Goal: Navigation & Orientation: Find specific page/section

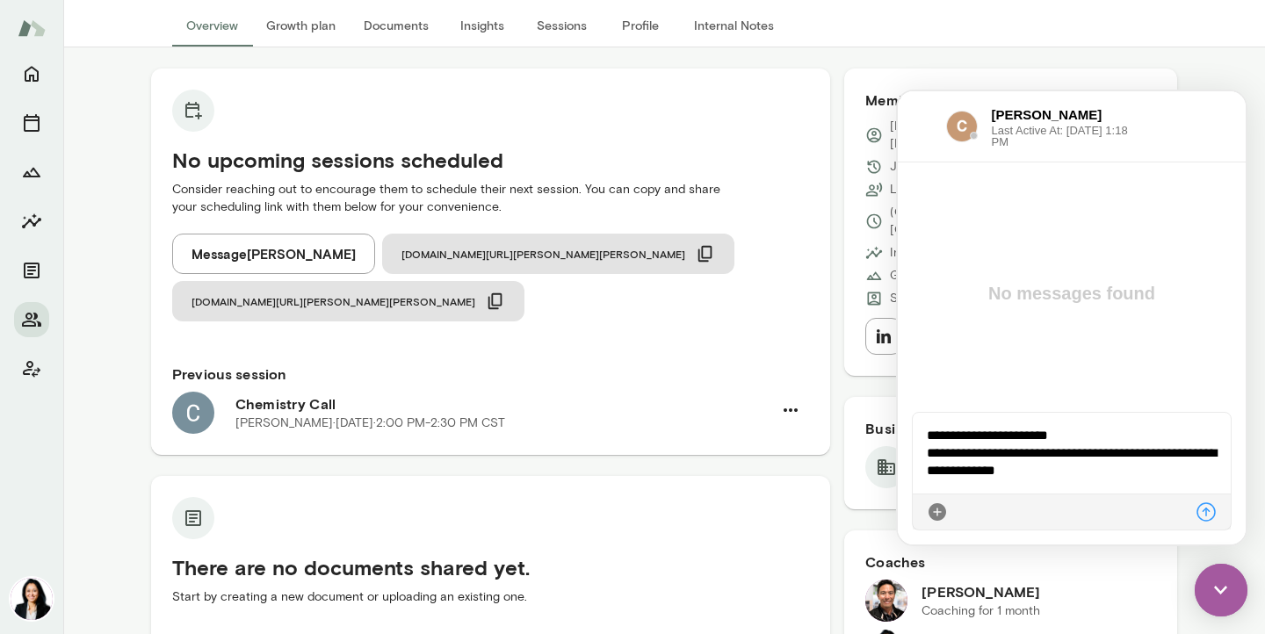
scroll to position [116, 0]
click at [33, 326] on icon "Members" at bounding box center [31, 320] width 19 height 14
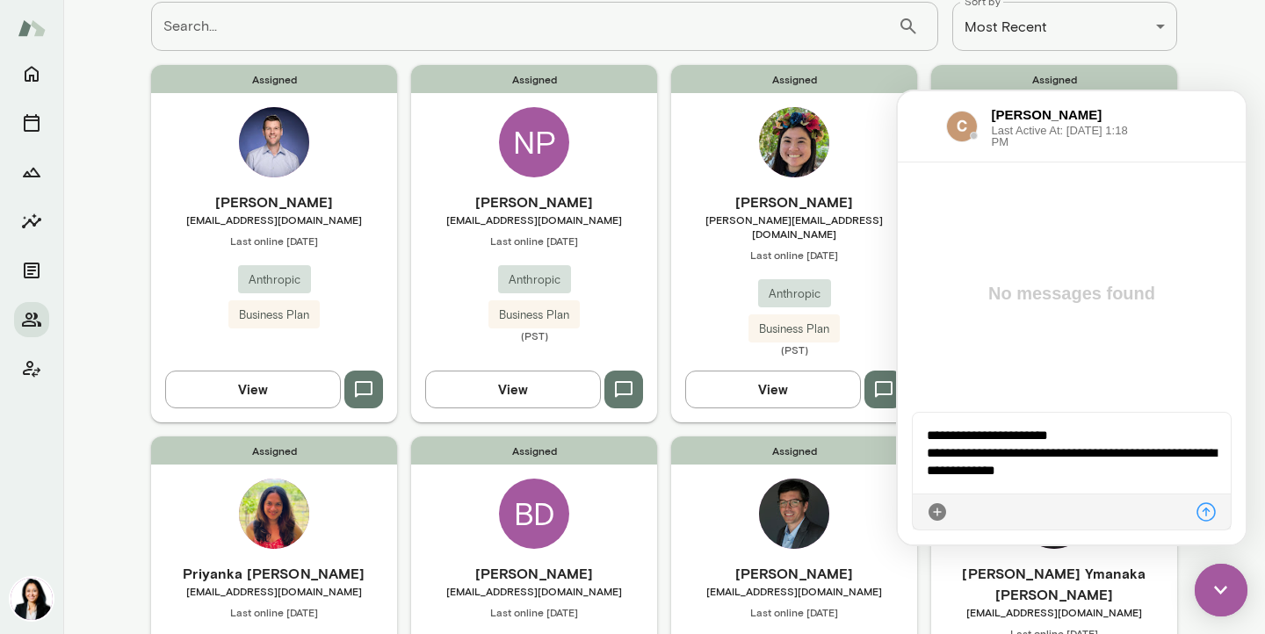
click at [1224, 592] on img at bounding box center [1221, 590] width 53 height 53
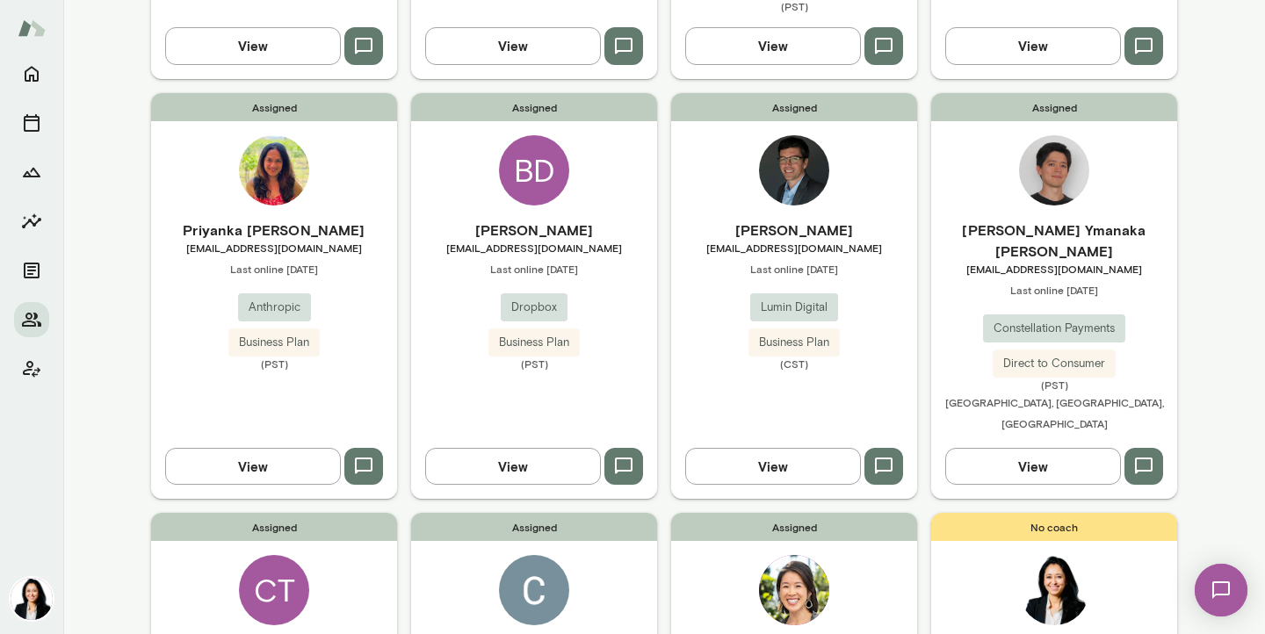
scroll to position [324, 0]
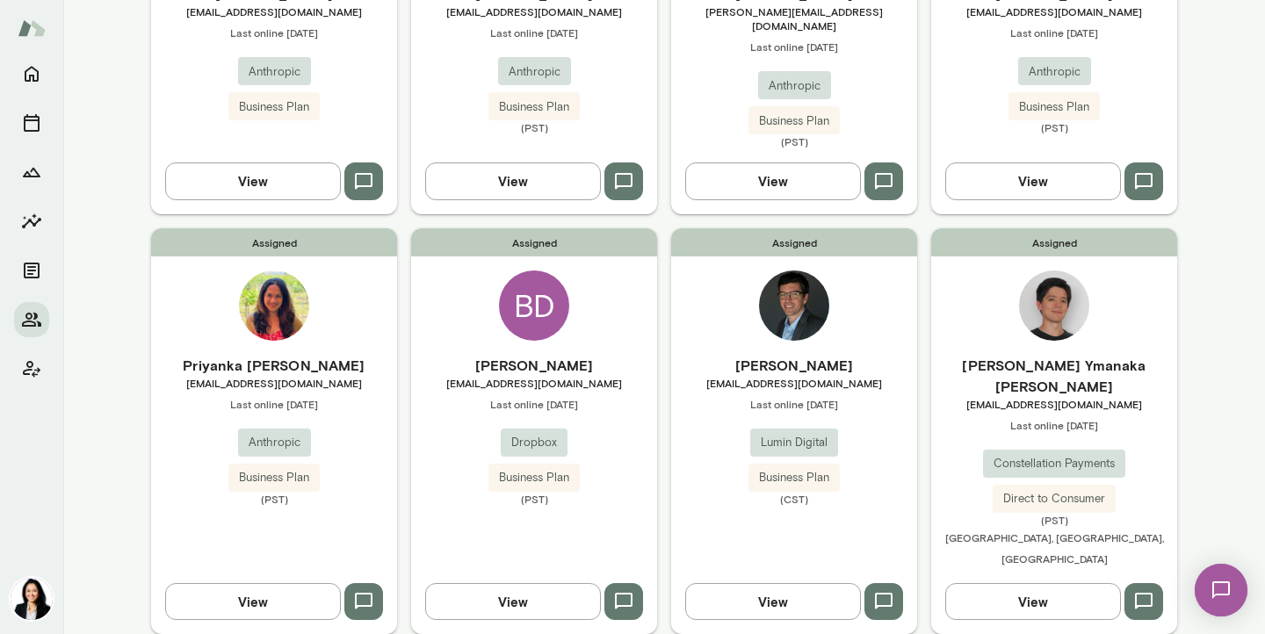
click at [291, 376] on span "[EMAIL_ADDRESS][DOMAIN_NAME]" at bounding box center [274, 383] width 246 height 14
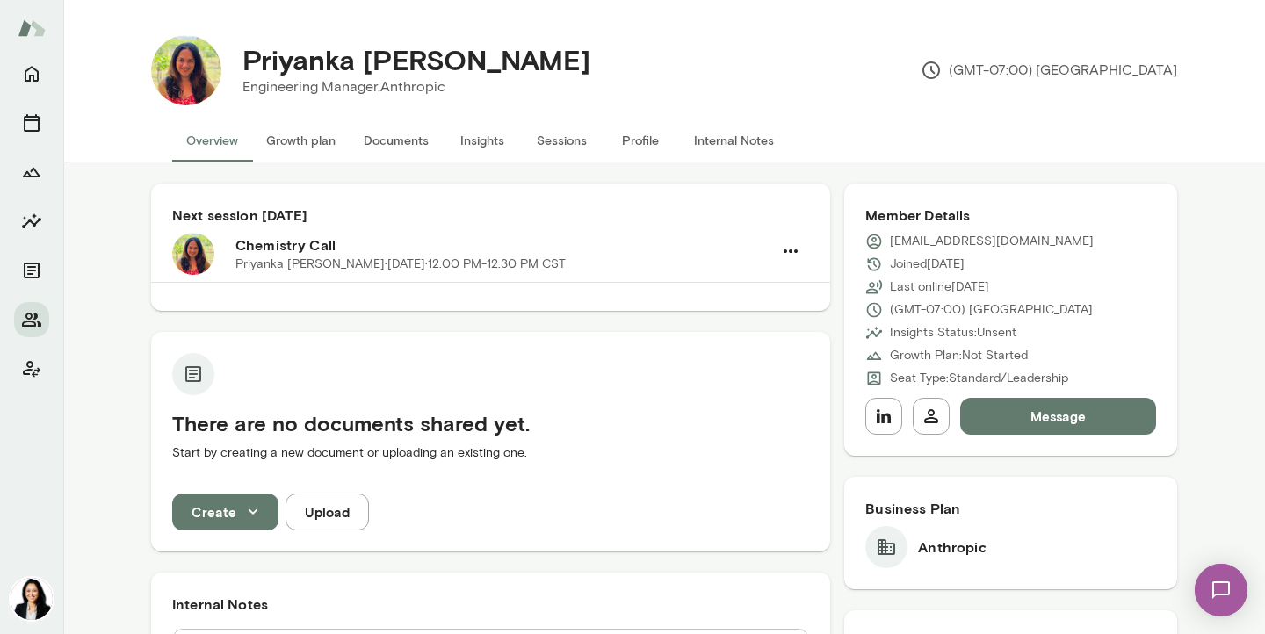
click at [632, 143] on button "Profile" at bounding box center [640, 140] width 79 height 42
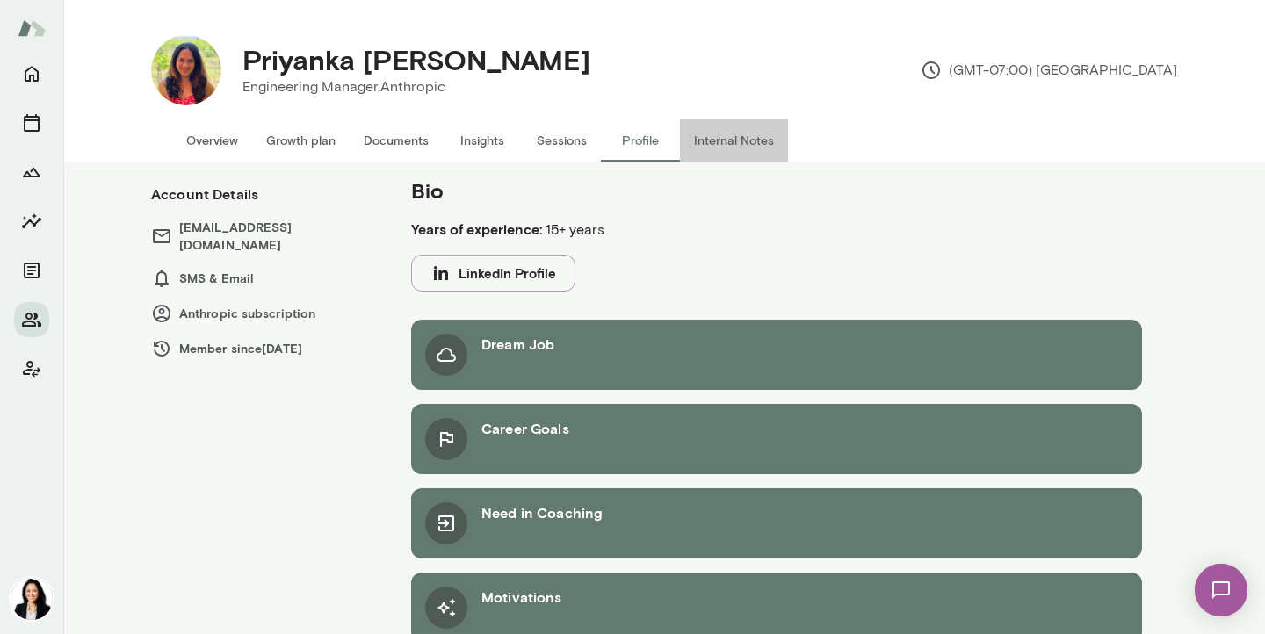
click at [719, 147] on button "Internal Notes" at bounding box center [734, 140] width 108 height 42
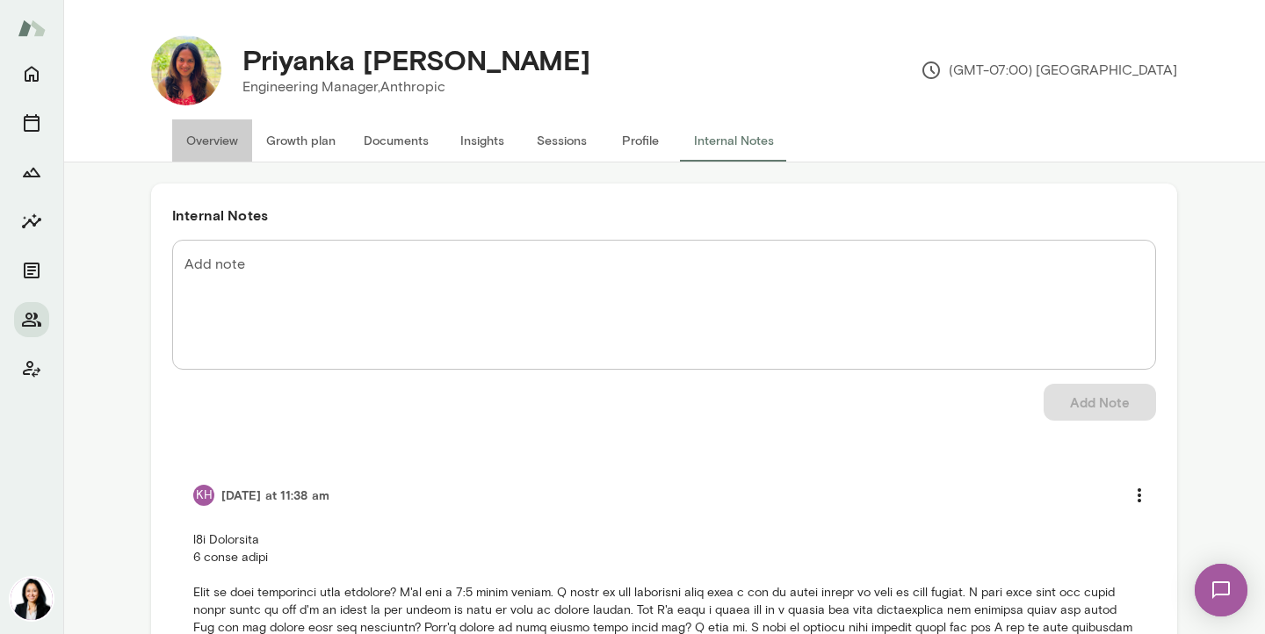
click at [222, 138] on button "Overview" at bounding box center [212, 140] width 80 height 42
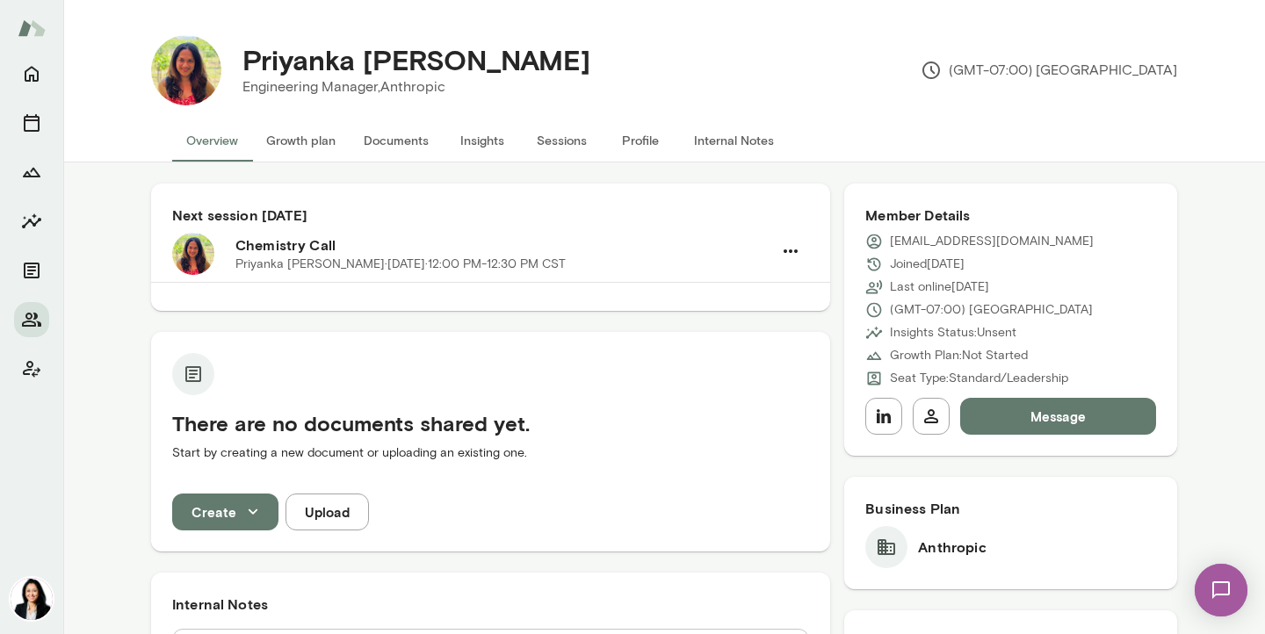
click at [300, 135] on button "Growth plan" at bounding box center [301, 140] width 98 height 42
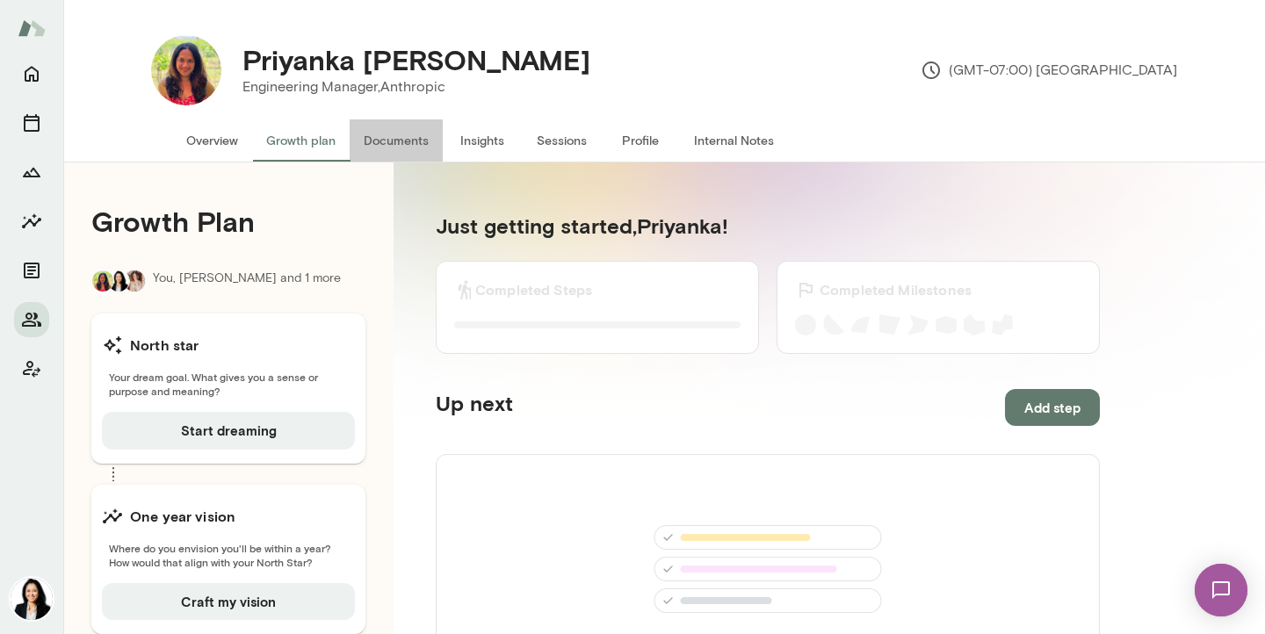
click at [394, 134] on button "Documents" at bounding box center [396, 140] width 93 height 42
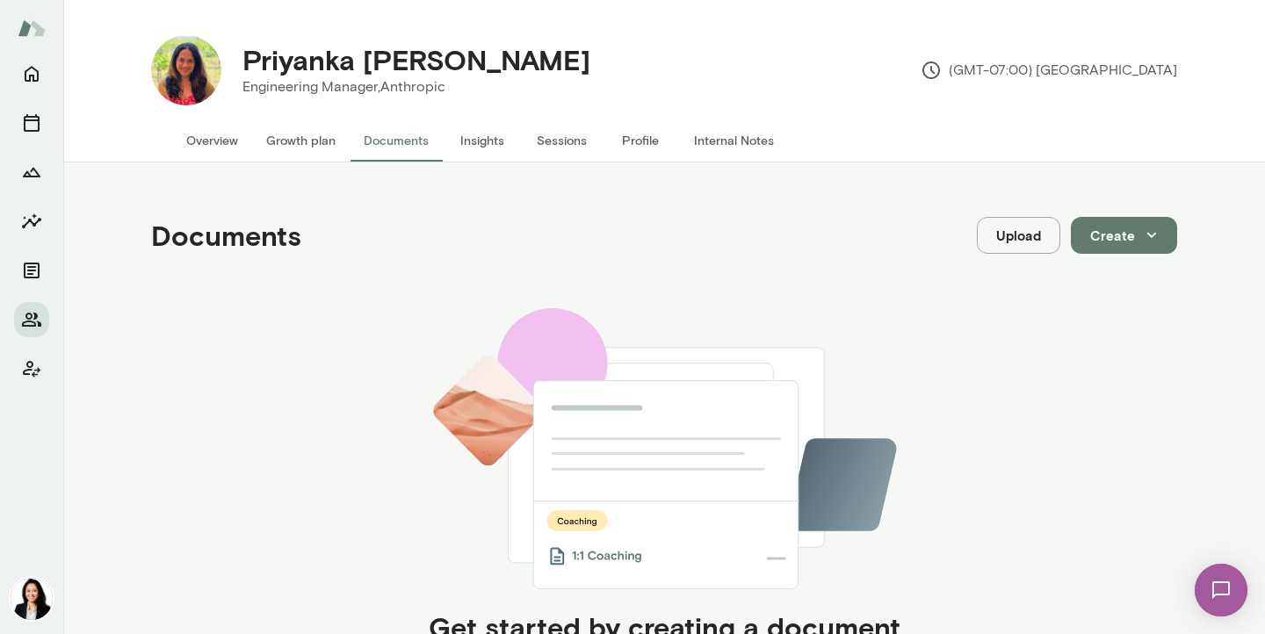
click at [466, 139] on button "Insights" at bounding box center [482, 140] width 79 height 42
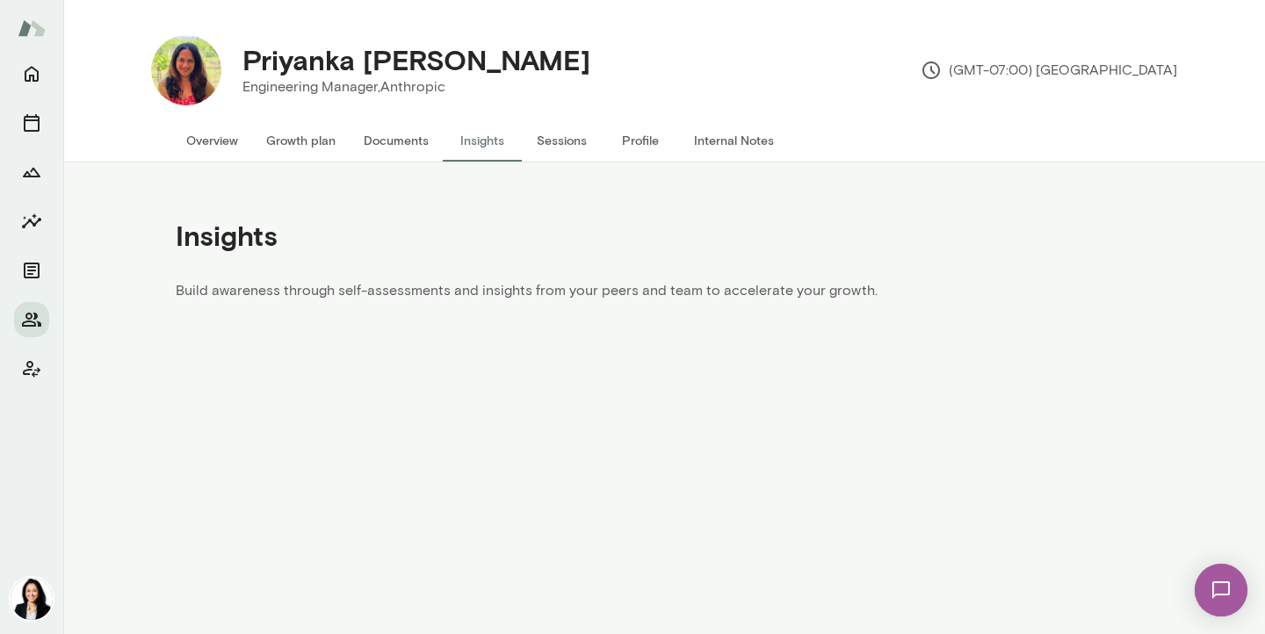
click at [564, 143] on button "Sessions" at bounding box center [561, 140] width 79 height 42
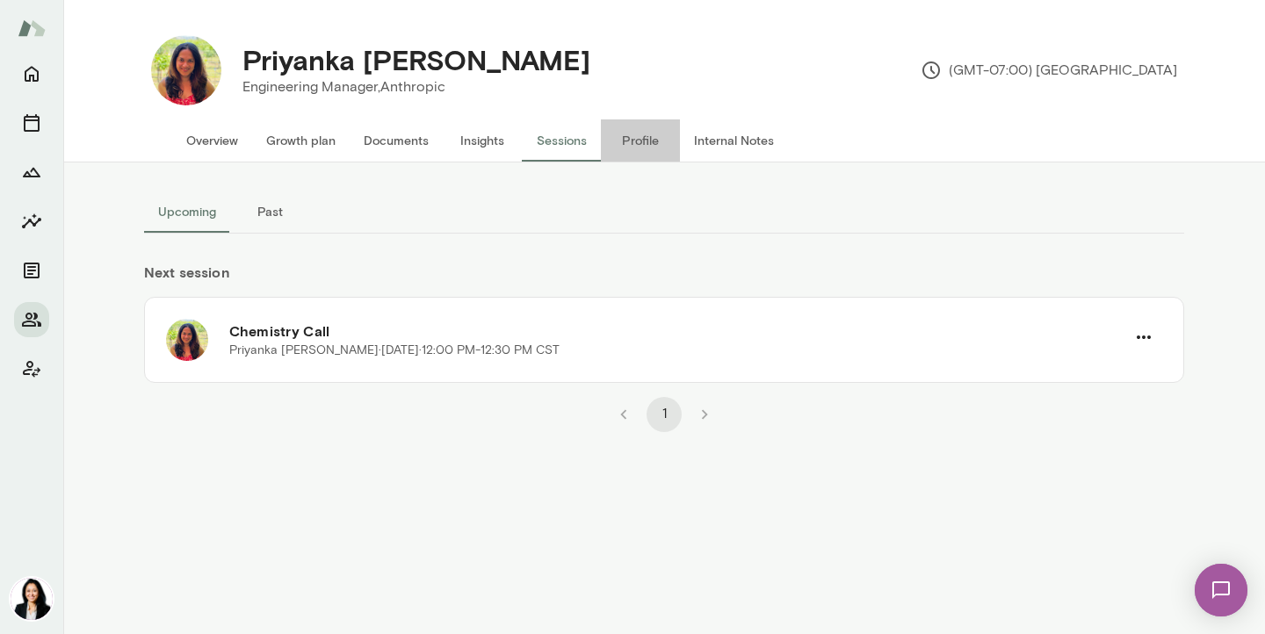
click at [632, 141] on button "Profile" at bounding box center [640, 140] width 79 height 42
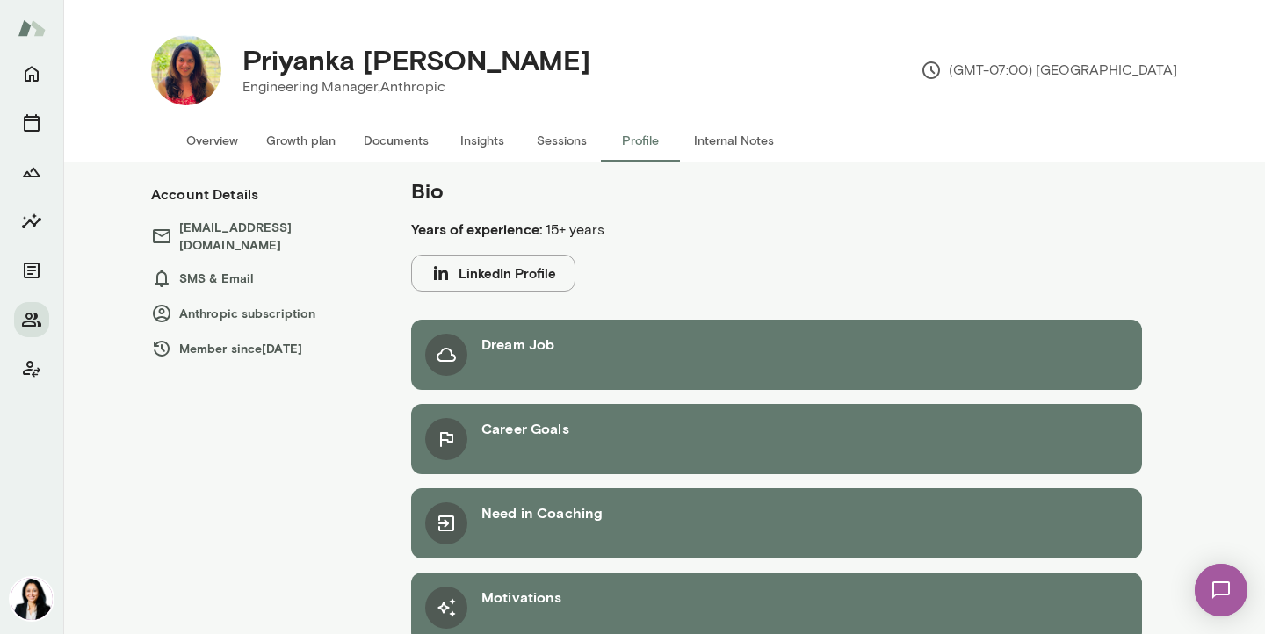
click at [709, 139] on button "Internal Notes" at bounding box center [734, 140] width 108 height 42
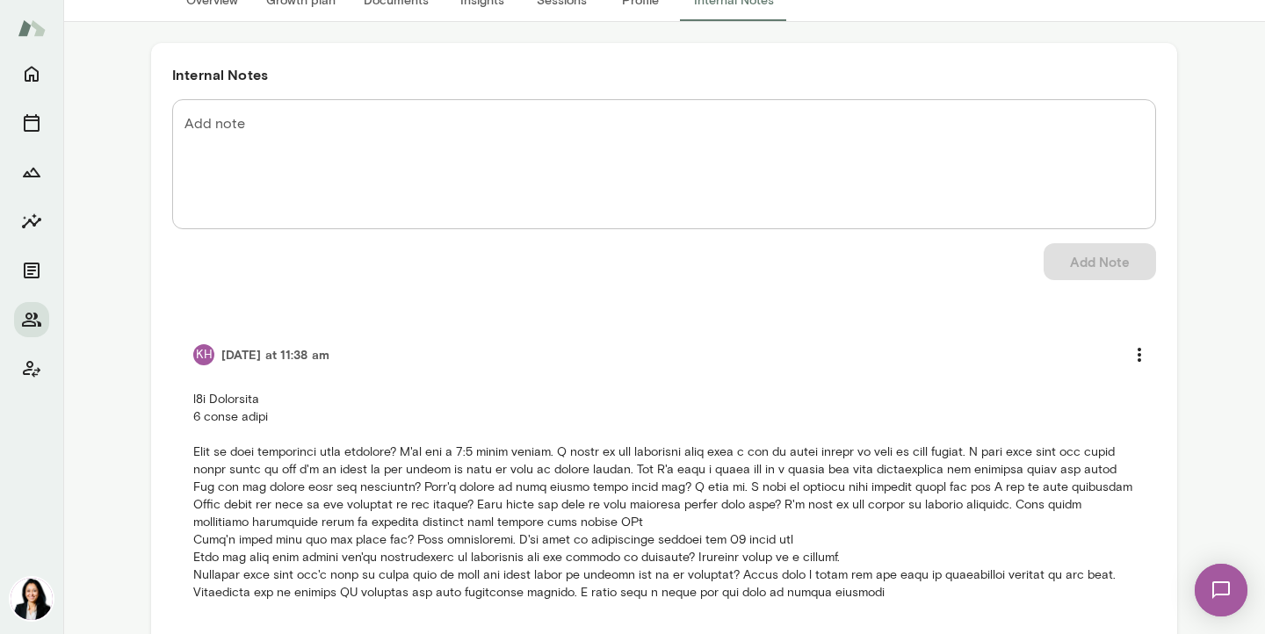
scroll to position [185, 0]
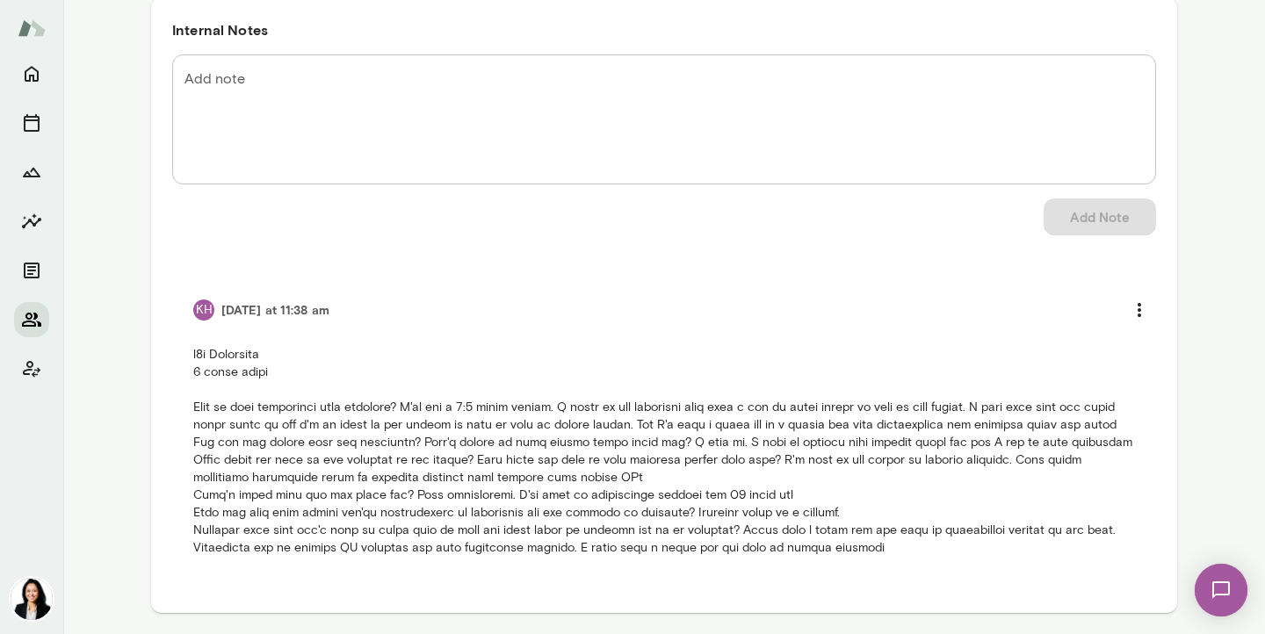
click at [26, 314] on icon "Members" at bounding box center [31, 320] width 19 height 14
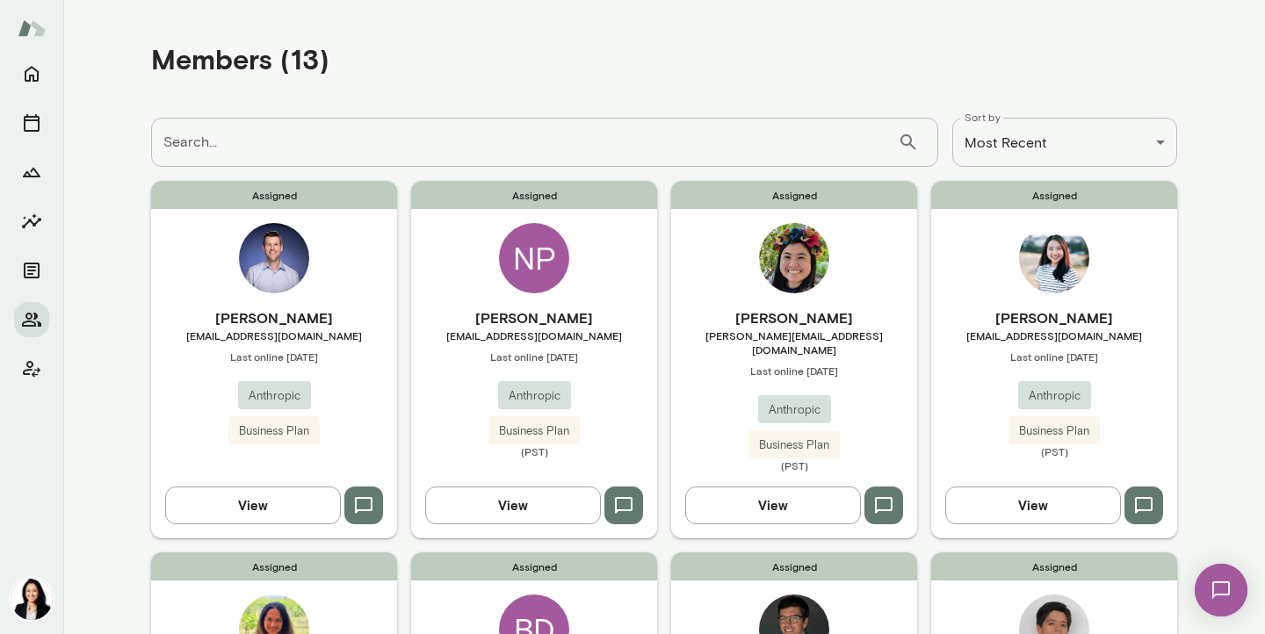
click at [299, 347] on div "[PERSON_NAME] [PERSON_NAME][EMAIL_ADDRESS][DOMAIN_NAME] Last online [DATE] Anth…" at bounding box center [274, 375] width 246 height 137
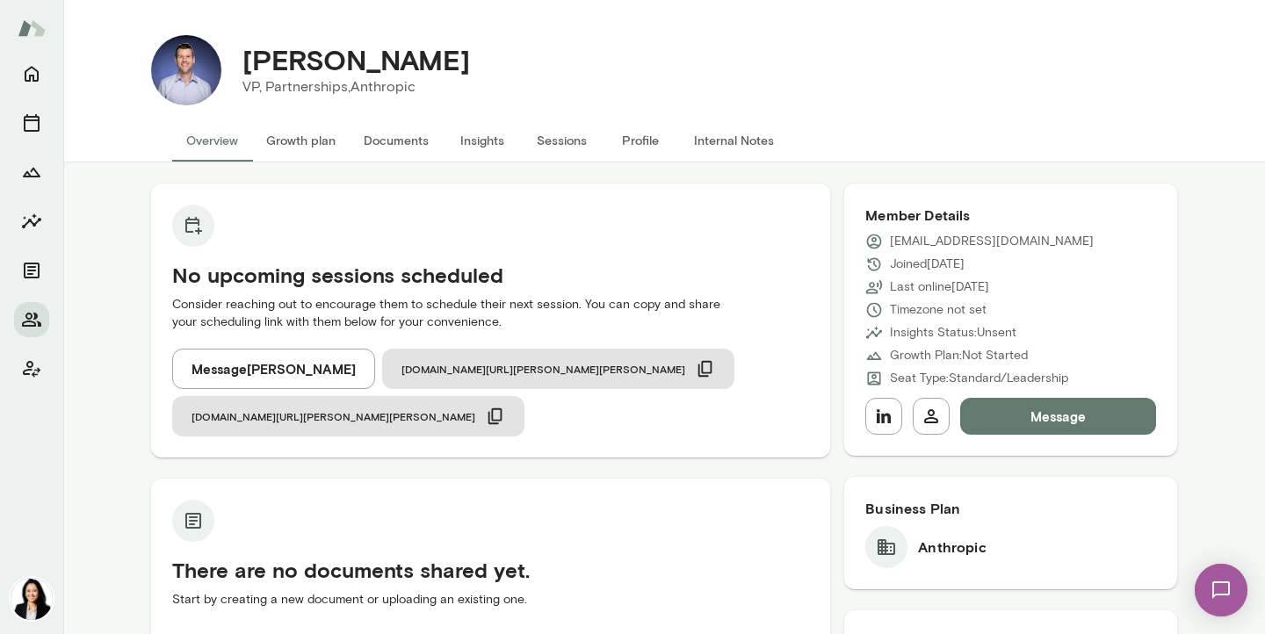
click at [631, 135] on button "Profile" at bounding box center [640, 140] width 79 height 42
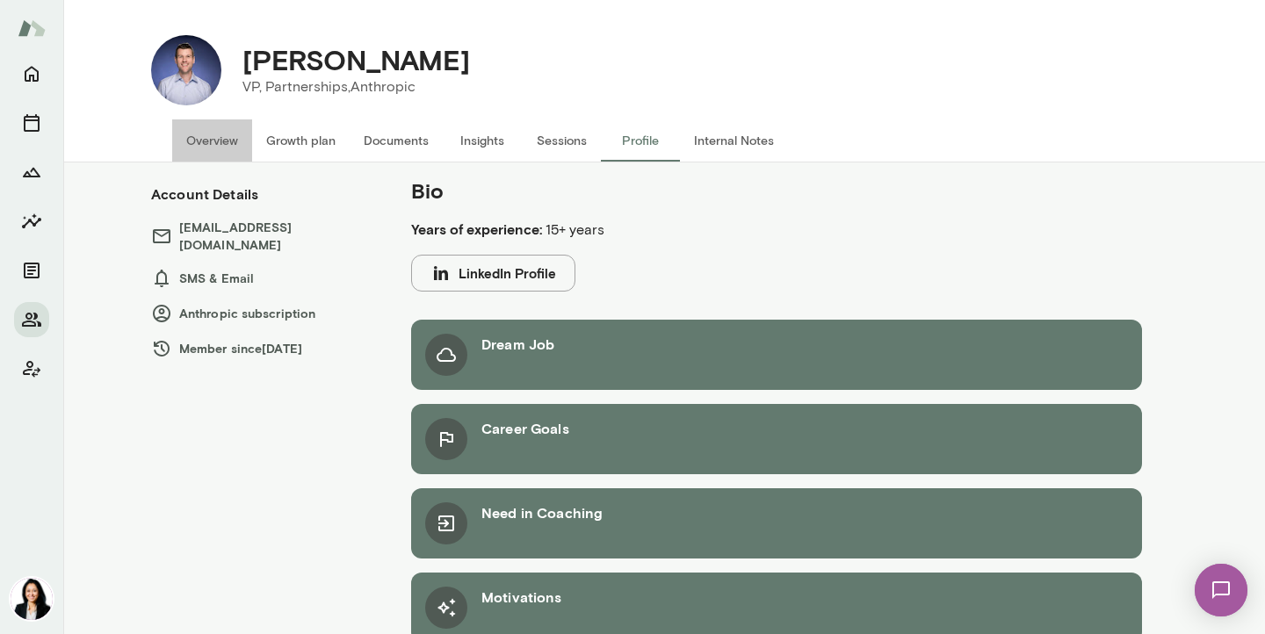
click at [199, 132] on button "Overview" at bounding box center [212, 140] width 80 height 42
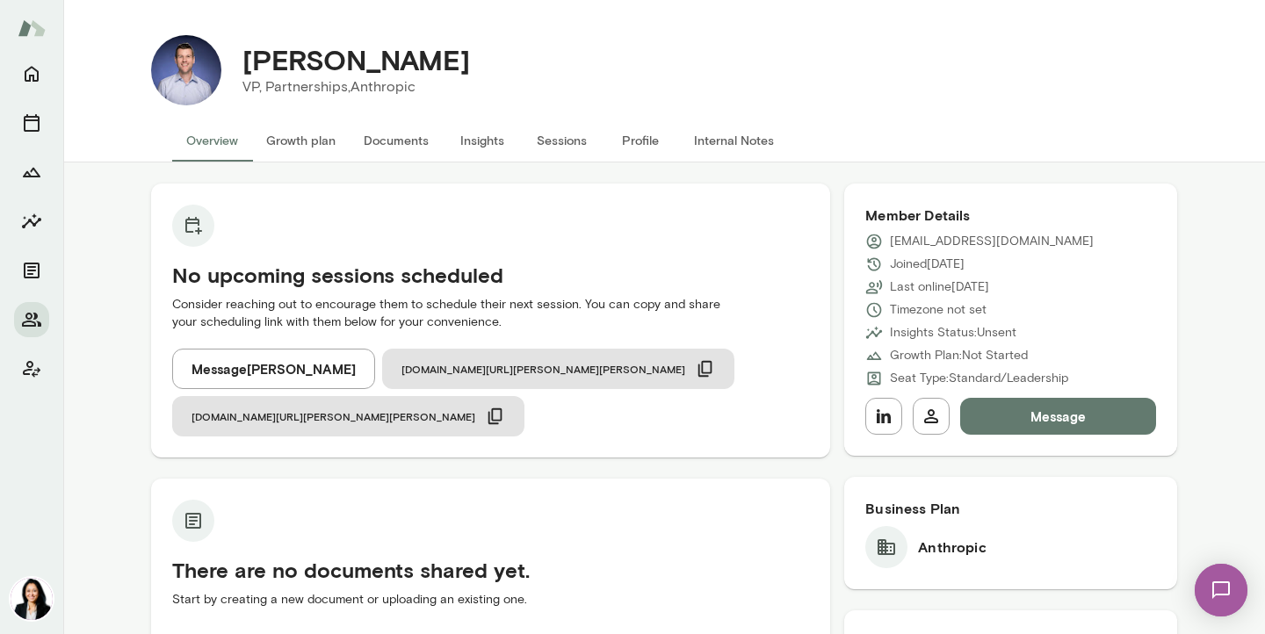
click at [726, 140] on button "Internal Notes" at bounding box center [734, 140] width 108 height 42
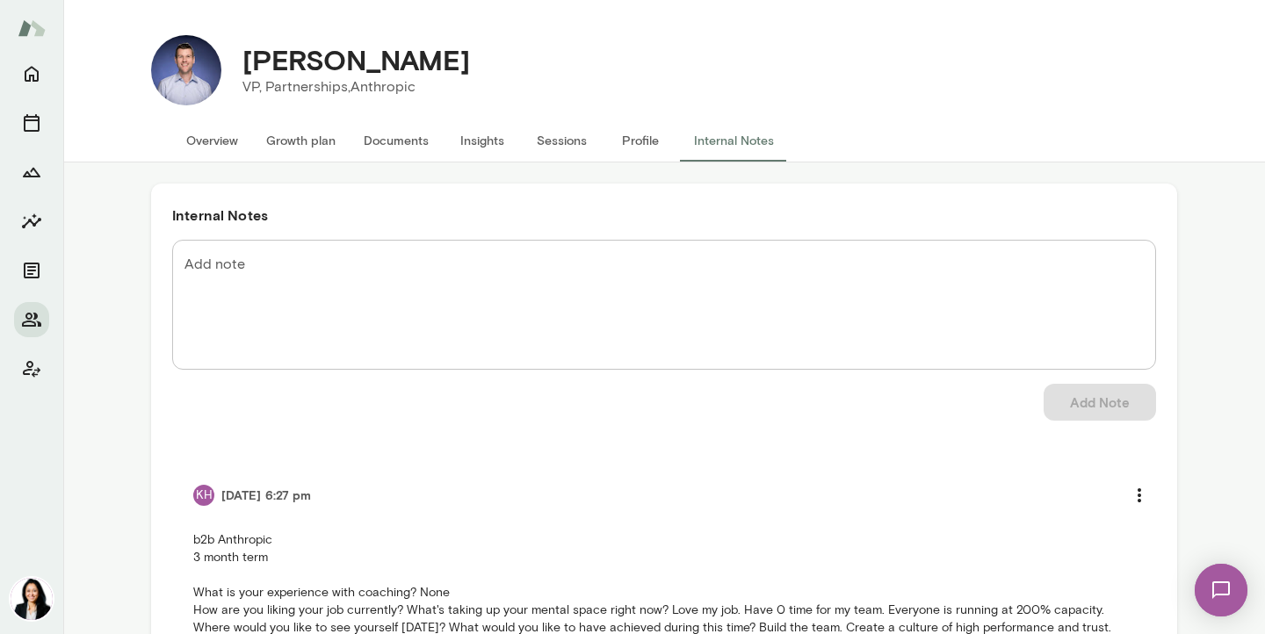
click at [235, 139] on button "Overview" at bounding box center [212, 140] width 80 height 42
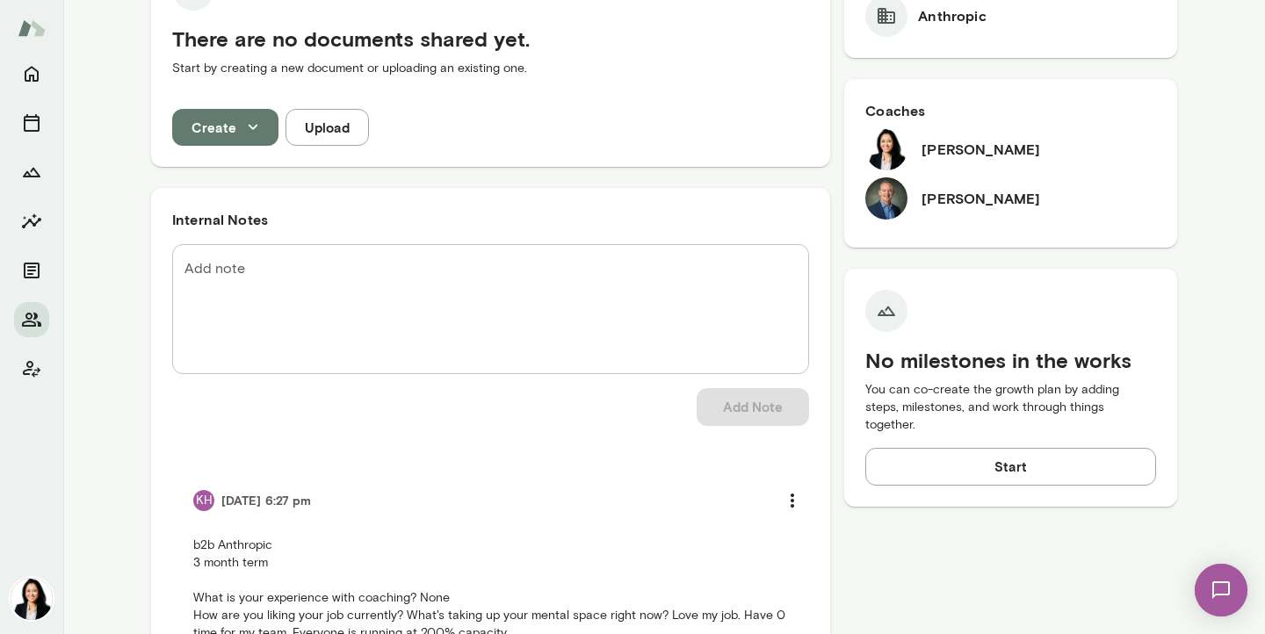
scroll to position [379, 0]
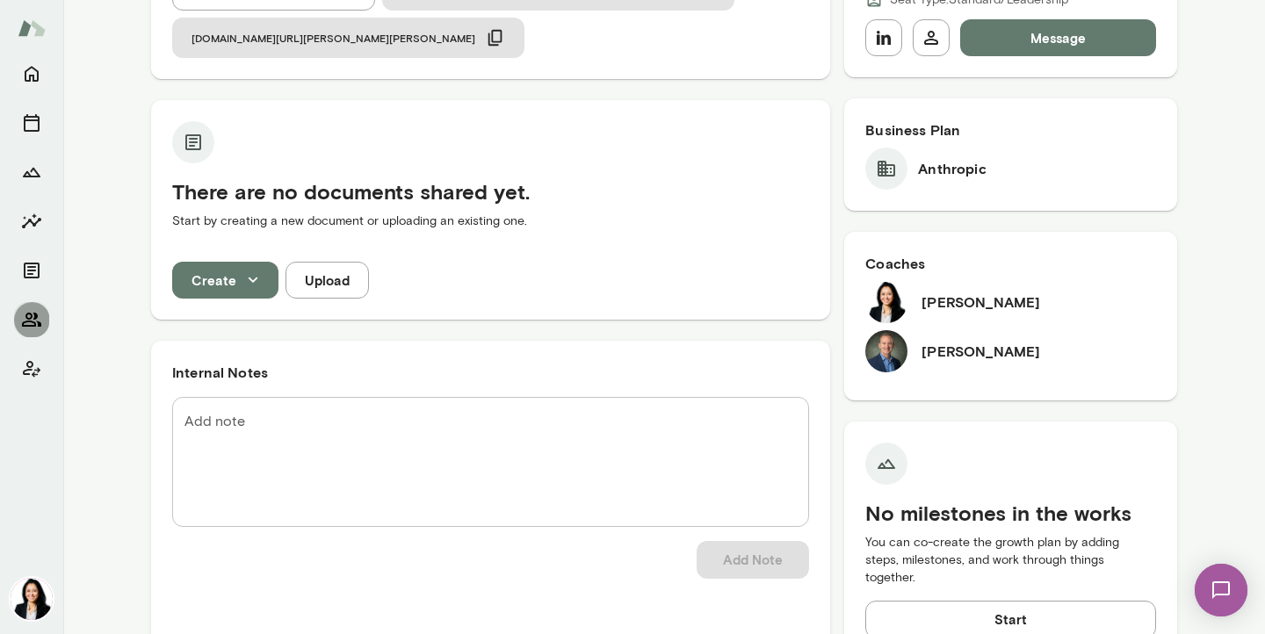
click at [33, 319] on icon "Members" at bounding box center [31, 320] width 19 height 14
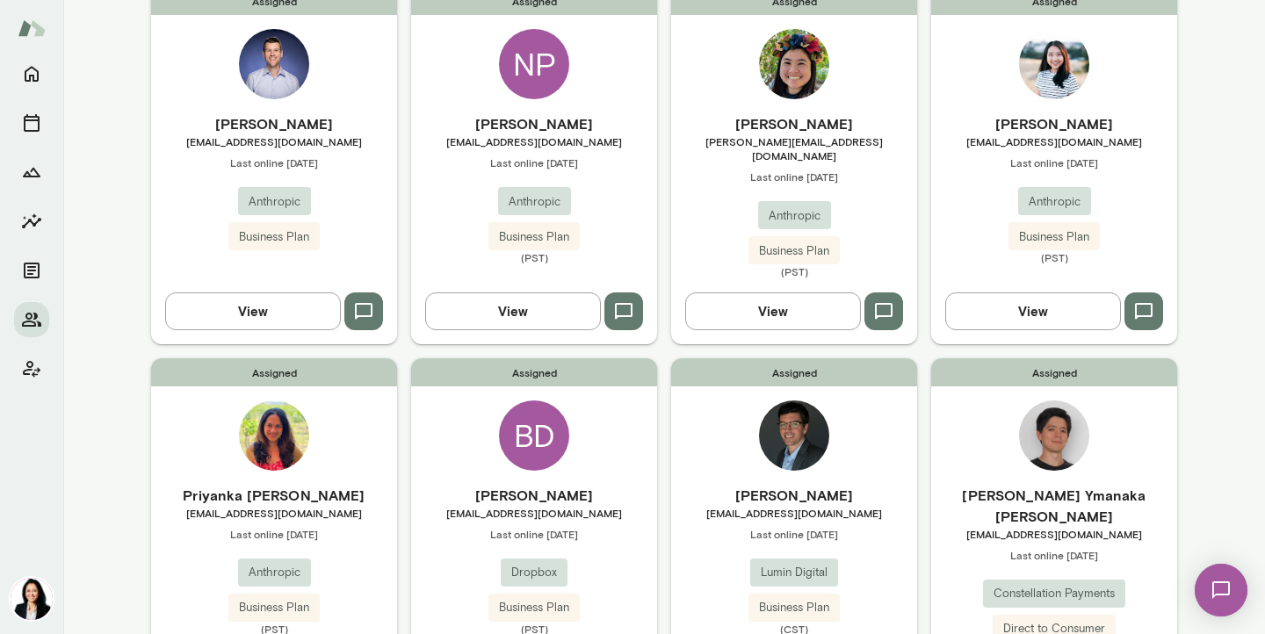
scroll to position [256, 0]
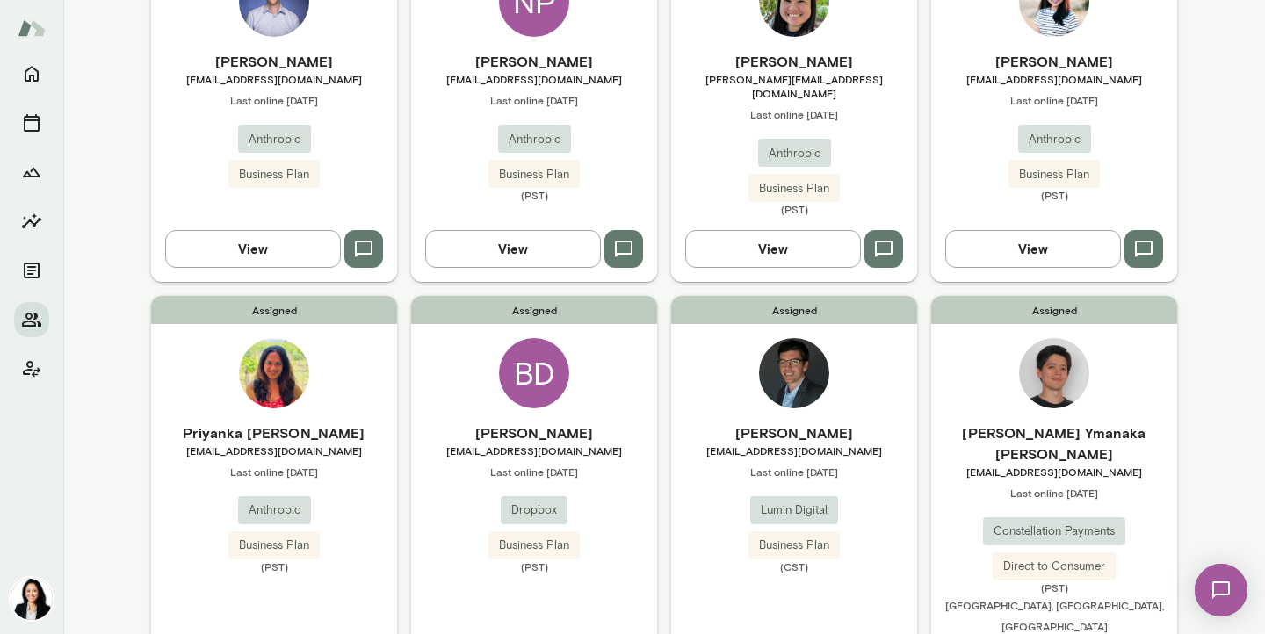
click at [794, 378] on img at bounding box center [794, 373] width 70 height 70
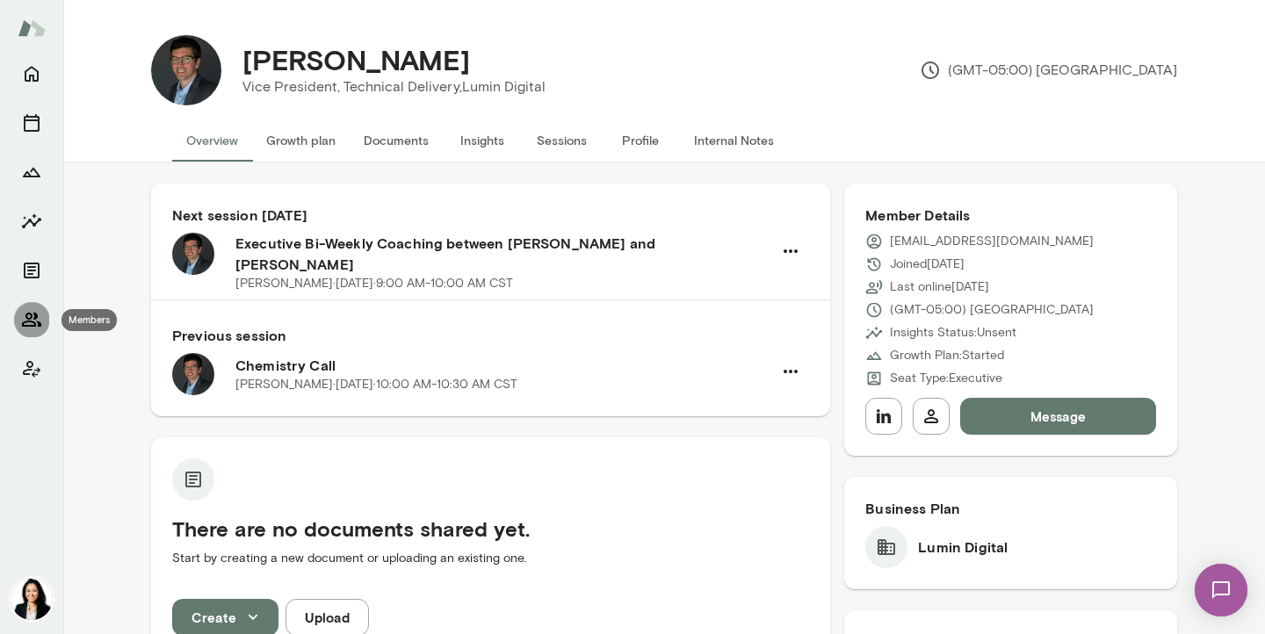
click at [30, 320] on icon "Members" at bounding box center [31, 319] width 21 height 21
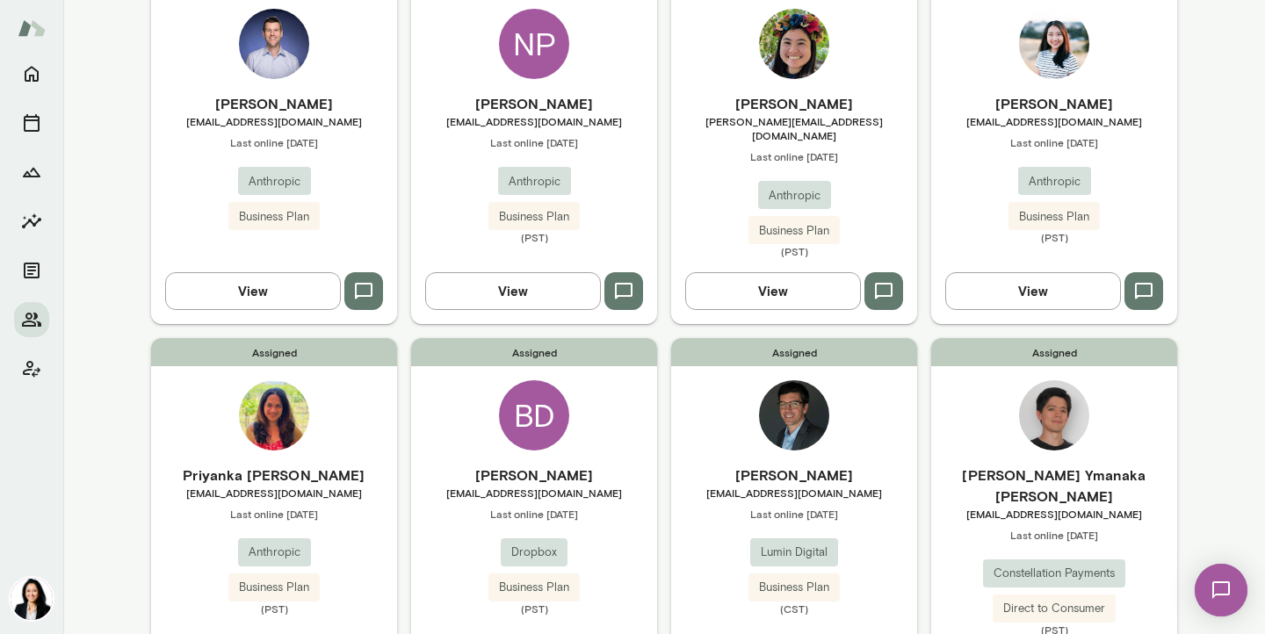
scroll to position [287, 0]
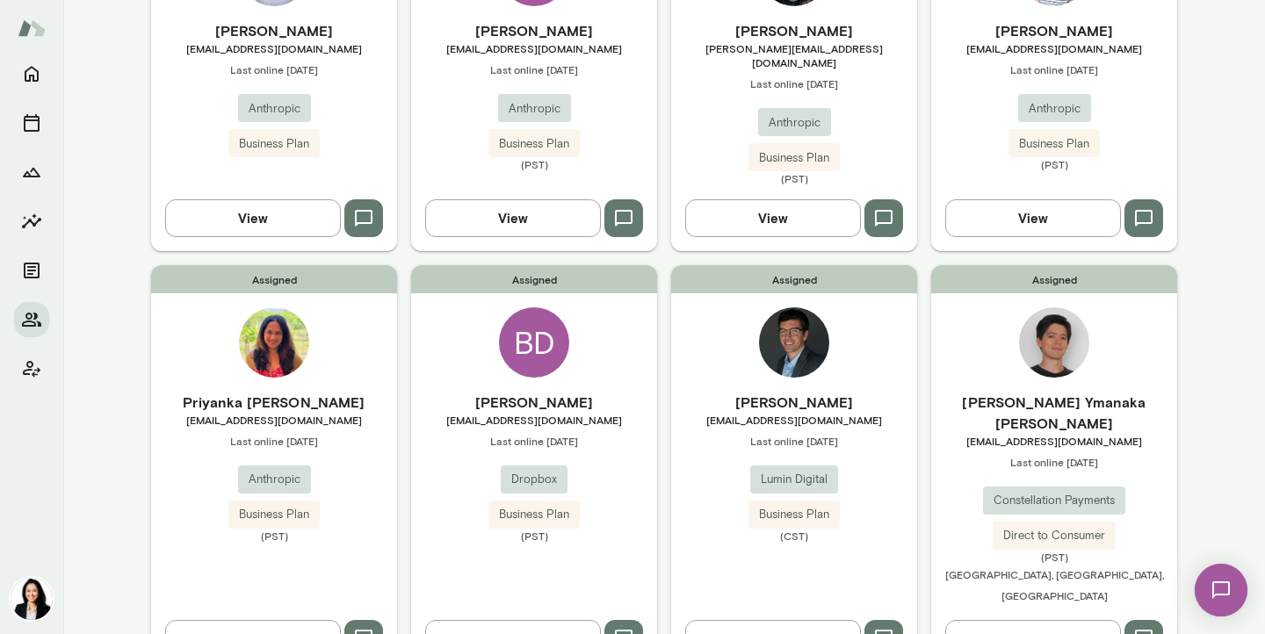
click at [528, 327] on div "BD" at bounding box center [534, 342] width 70 height 70
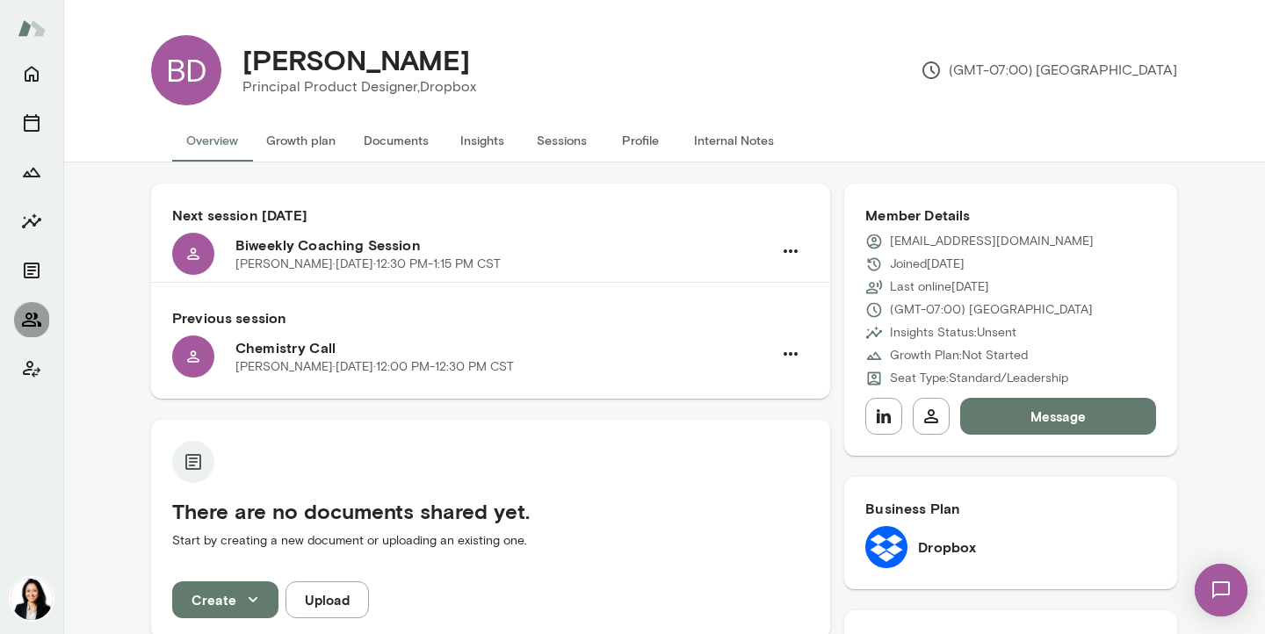
click at [29, 321] on icon "Members" at bounding box center [31, 320] width 19 height 14
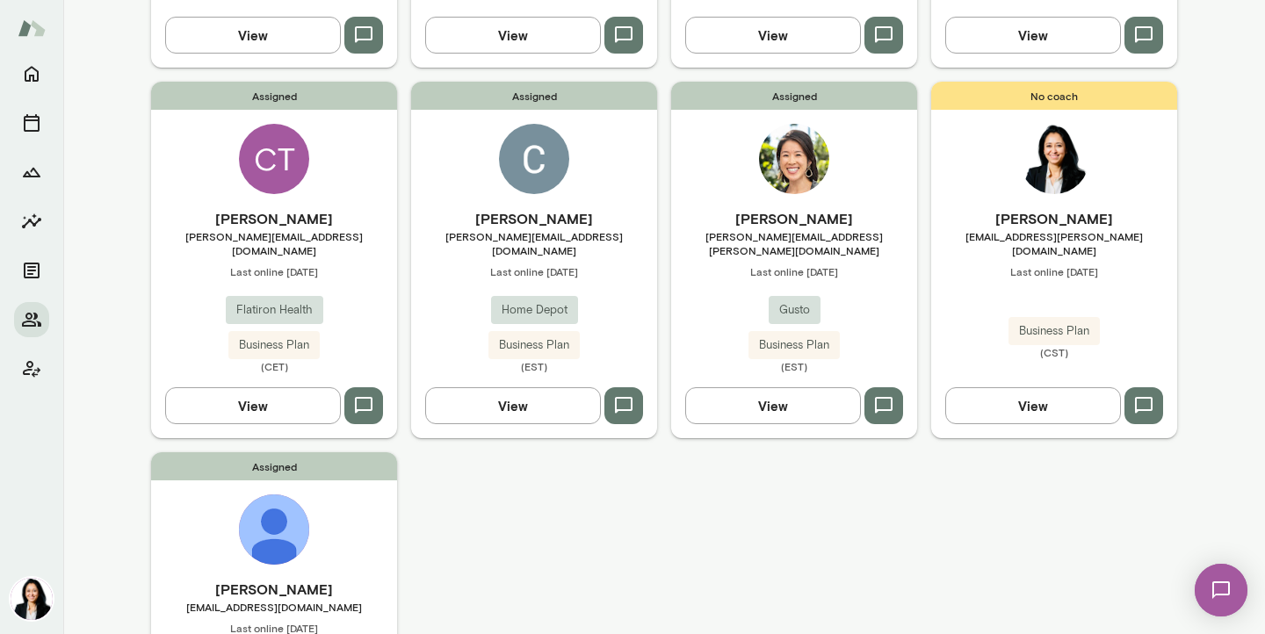
scroll to position [890, 0]
